Goal: Task Accomplishment & Management: Complete application form

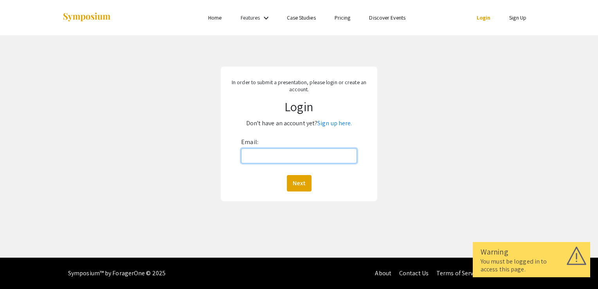
click at [338, 153] on input "Email:" at bounding box center [299, 155] width 116 height 15
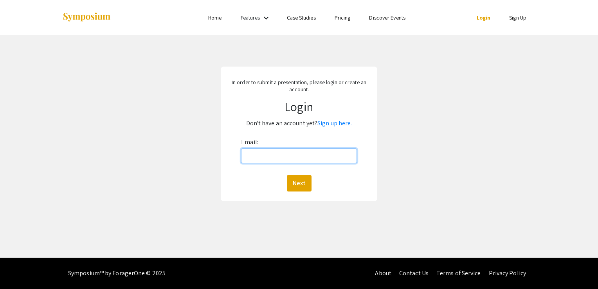
type input "mtc0026@mix.wvu.edu"
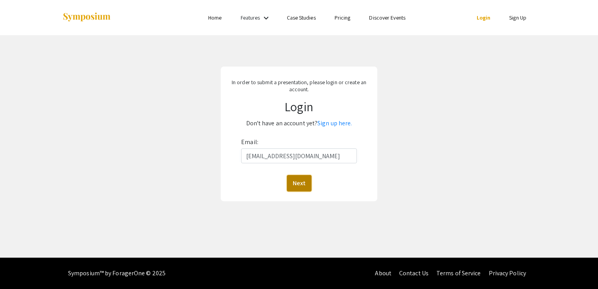
click at [301, 182] on button "Next" at bounding box center [299, 183] width 25 height 16
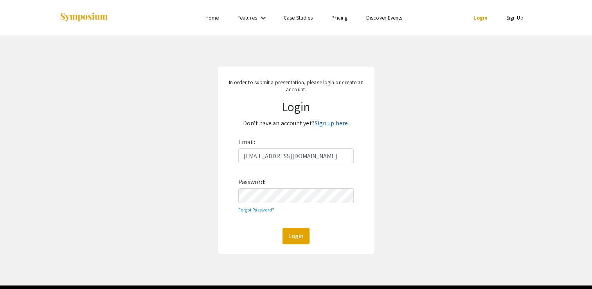
click at [333, 126] on link "Sign up here." at bounding box center [332, 123] width 34 height 8
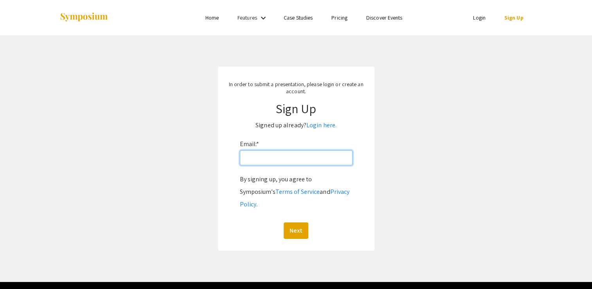
click at [302, 152] on input "Email: *" at bounding box center [296, 157] width 113 height 15
type input "mtc0026@mix.wvu.edu"
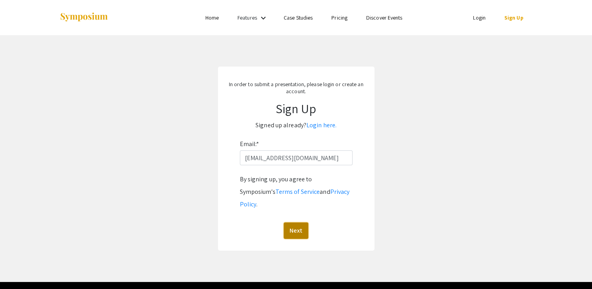
click at [295, 222] on button "Next" at bounding box center [296, 230] width 25 height 16
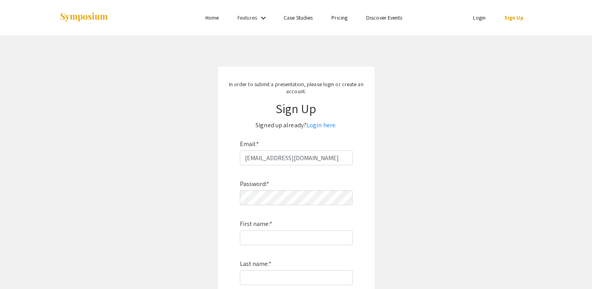
click at [293, 206] on div "Password: * First name: * Last name: * By signing up, you agree to Symposium’s …" at bounding box center [296, 268] width 113 height 206
click at [323, 231] on input "First name: *" at bounding box center [296, 237] width 113 height 15
type input "Mohini"
click at [296, 276] on input "Last name: *" at bounding box center [296, 277] width 113 height 15
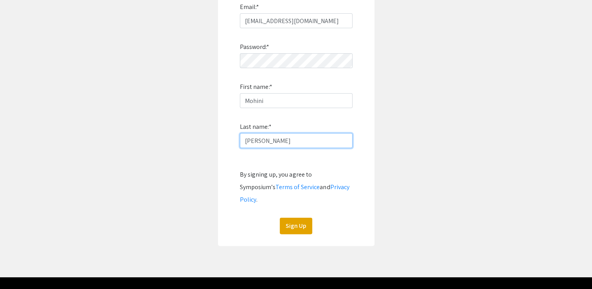
scroll to position [144, 0]
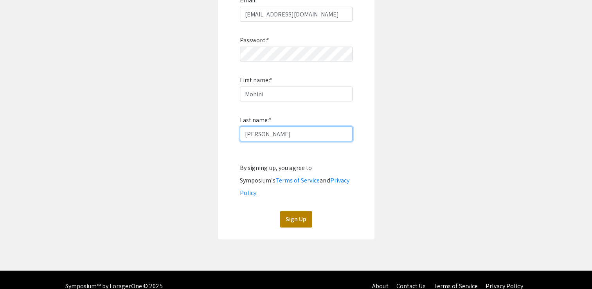
type input "Banerjee"
click at [304, 211] on button "Sign Up" at bounding box center [296, 219] width 32 height 16
click at [293, 211] on button "Sign Up" at bounding box center [296, 219] width 32 height 16
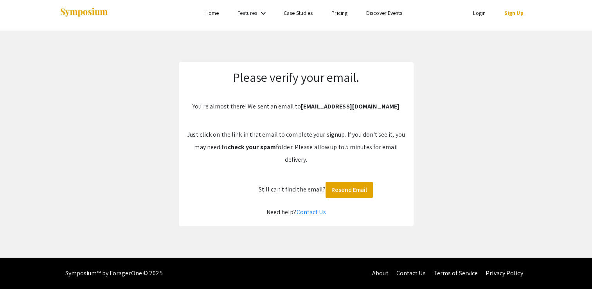
scroll to position [4, 0]
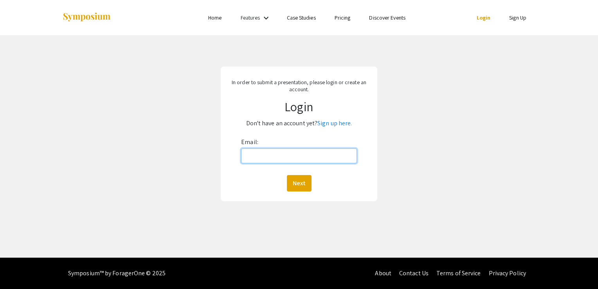
click at [351, 151] on input "Email:" at bounding box center [299, 155] width 116 height 15
type input "mtc0026@mix.wvu.edu"
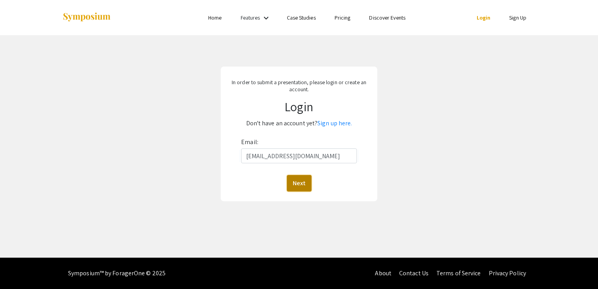
click at [309, 185] on button "Next" at bounding box center [299, 183] width 25 height 16
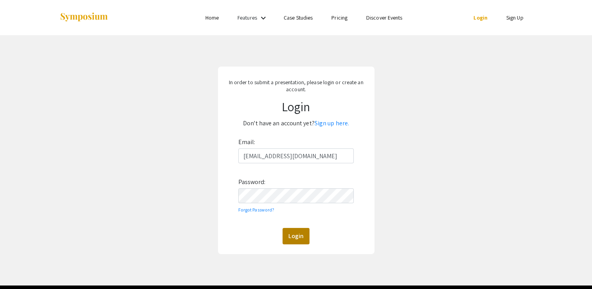
drag, startPoint x: 289, startPoint y: 248, endPoint x: 296, endPoint y: 231, distance: 18.3
click at [296, 231] on div "In order to submit a presentation, please login or create an account. Login Don…" at bounding box center [296, 161] width 157 height 188
click at [296, 231] on button "Login" at bounding box center [296, 236] width 27 height 16
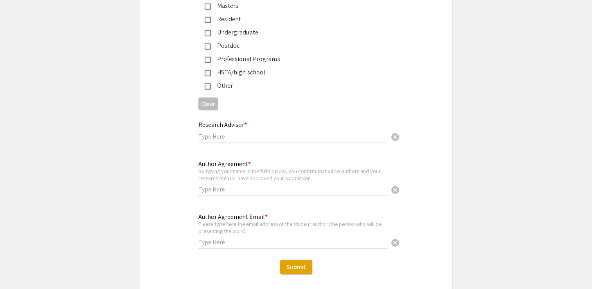
scroll to position [1940, 0]
